Goal: Information Seeking & Learning: Learn about a topic

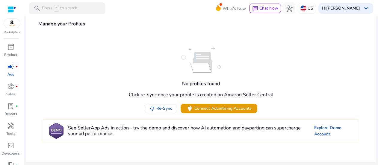
click at [214, 58] on img at bounding box center [201, 59] width 40 height 26
click at [206, 106] on span "Connect Advertising Accounts" at bounding box center [222, 108] width 57 height 6
click at [75, 9] on p "Press / to search" at bounding box center [59, 8] width 35 height 7
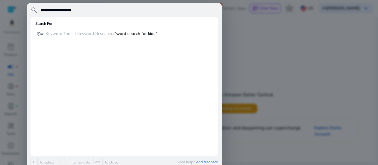
type input "**********"
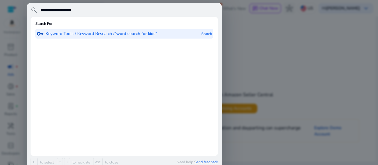
click at [123, 36] on b "“word search for kids“" at bounding box center [135, 34] width 43 height 6
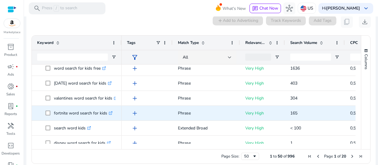
scroll to position [90, 0]
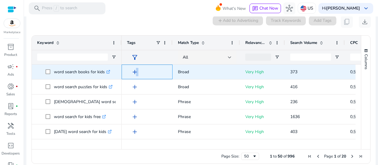
click at [135, 69] on span "add" at bounding box center [134, 72] width 7 height 7
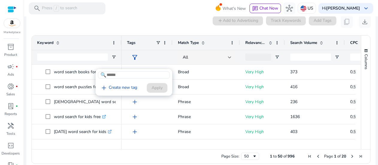
click at [188, 68] on div at bounding box center [189, 82] width 378 height 165
